Goal: Transaction & Acquisition: Purchase product/service

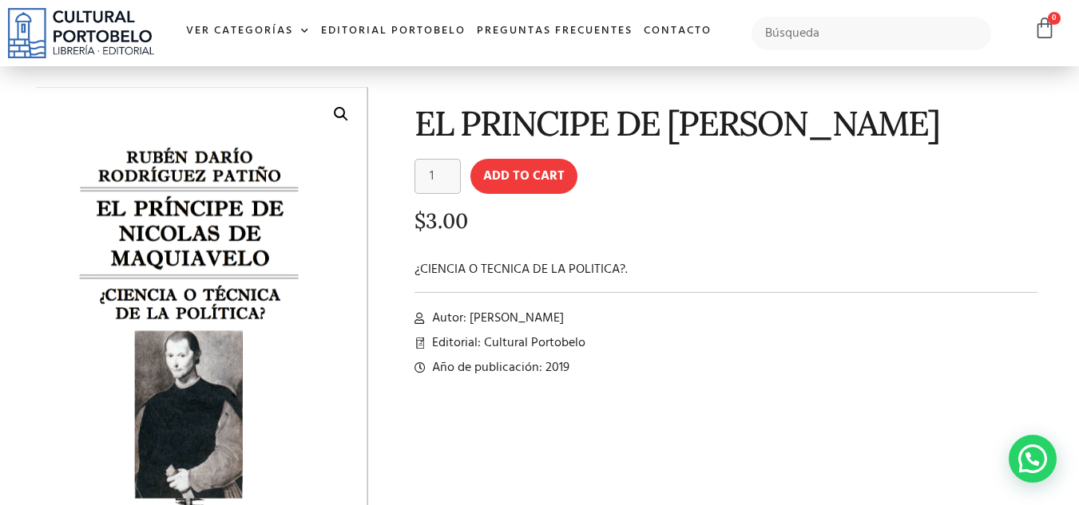
scroll to position [80, 0]
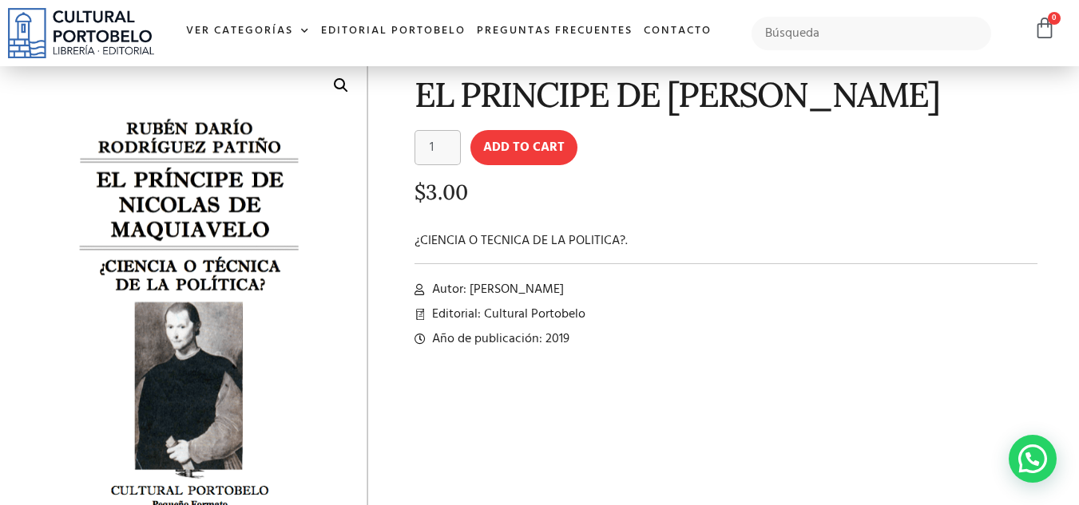
click at [693, 262] on div "EL PRINCIPE DE NICOLAS DE MAQUIAVELO EL PRINCIPE DE NICOLAS DE MAQUIAVELO quant…" at bounding box center [713, 334] width 675 height 569
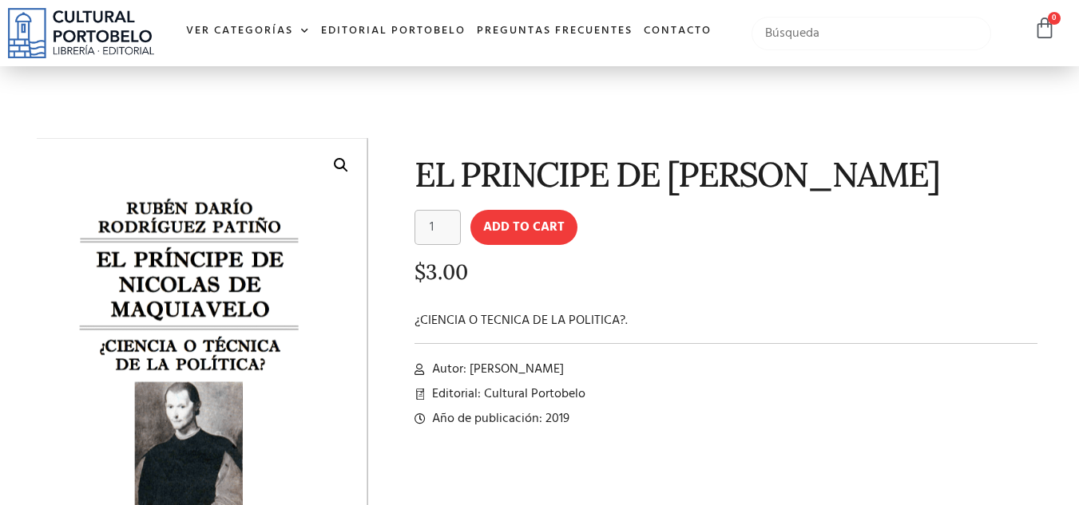
click at [828, 30] on input "text" at bounding box center [871, 34] width 240 height 34
type input "maquiavelo"
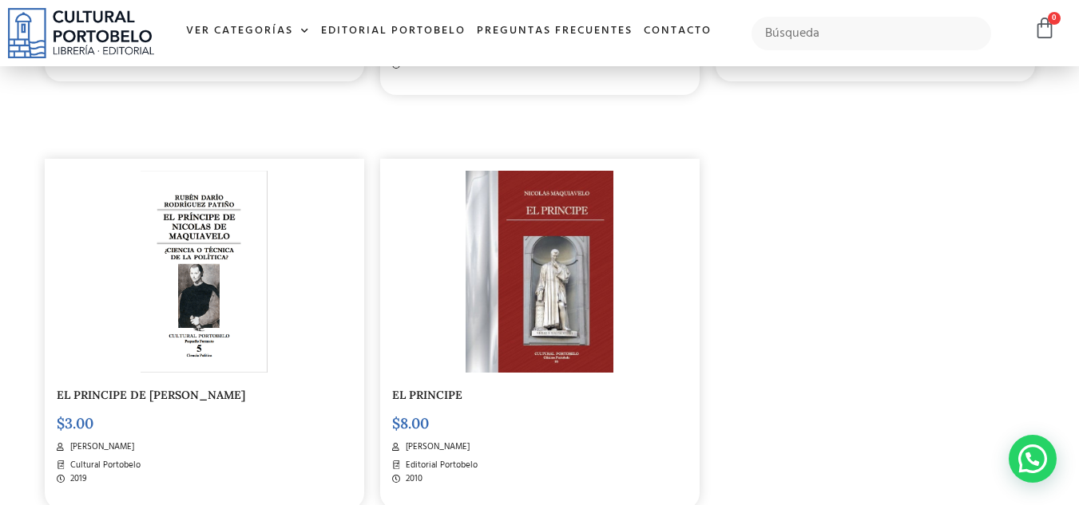
scroll to position [719, 0]
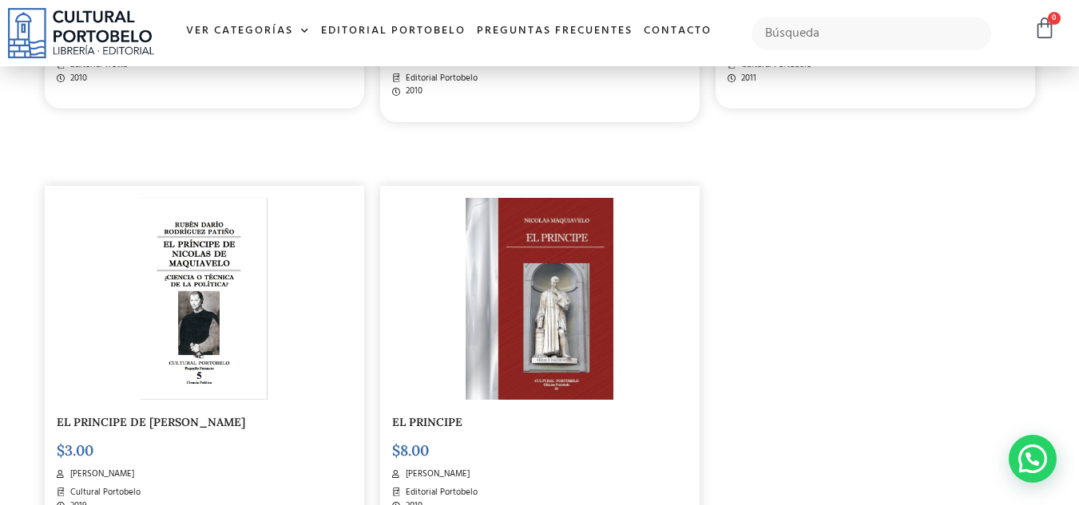
click at [550, 243] on img at bounding box center [539, 299] width 148 height 202
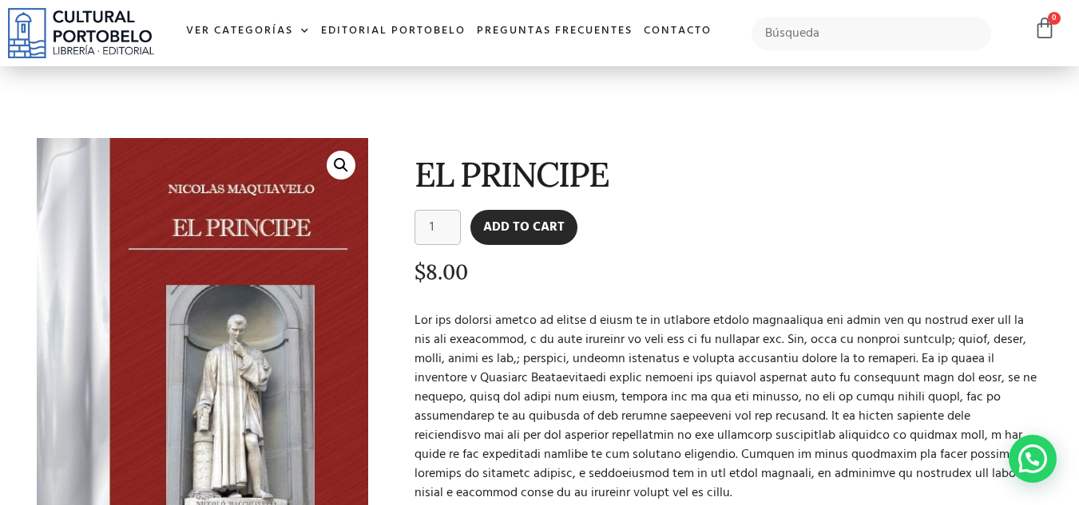
scroll to position [80, 0]
